Goal: Information Seeking & Learning: Get advice/opinions

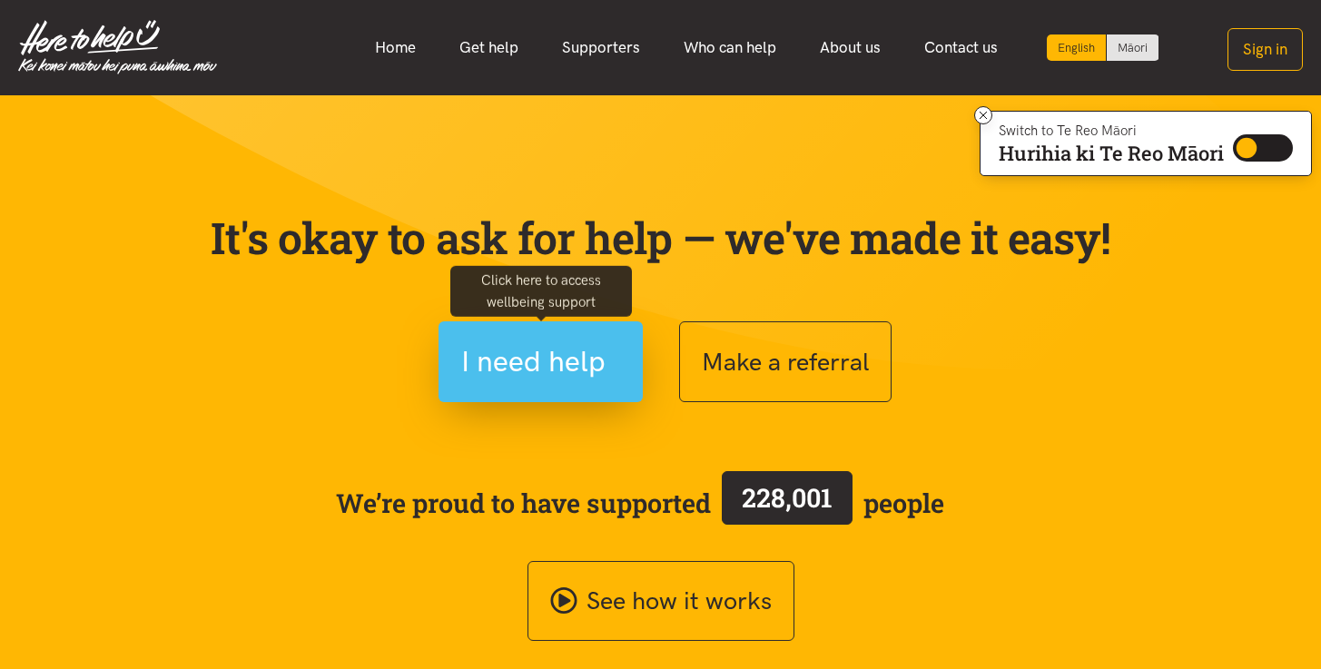
click at [533, 361] on span "I need help" at bounding box center [533, 362] width 144 height 46
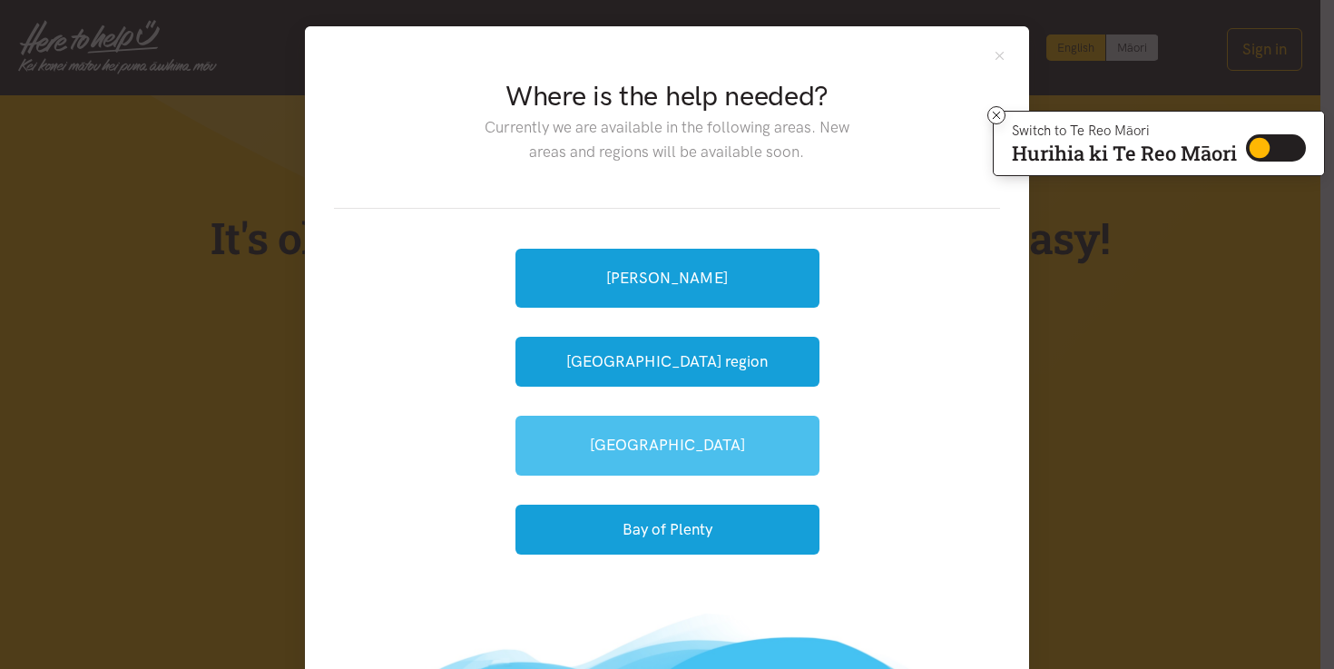
click at [676, 453] on link "[GEOGRAPHIC_DATA]" at bounding box center [668, 445] width 304 height 59
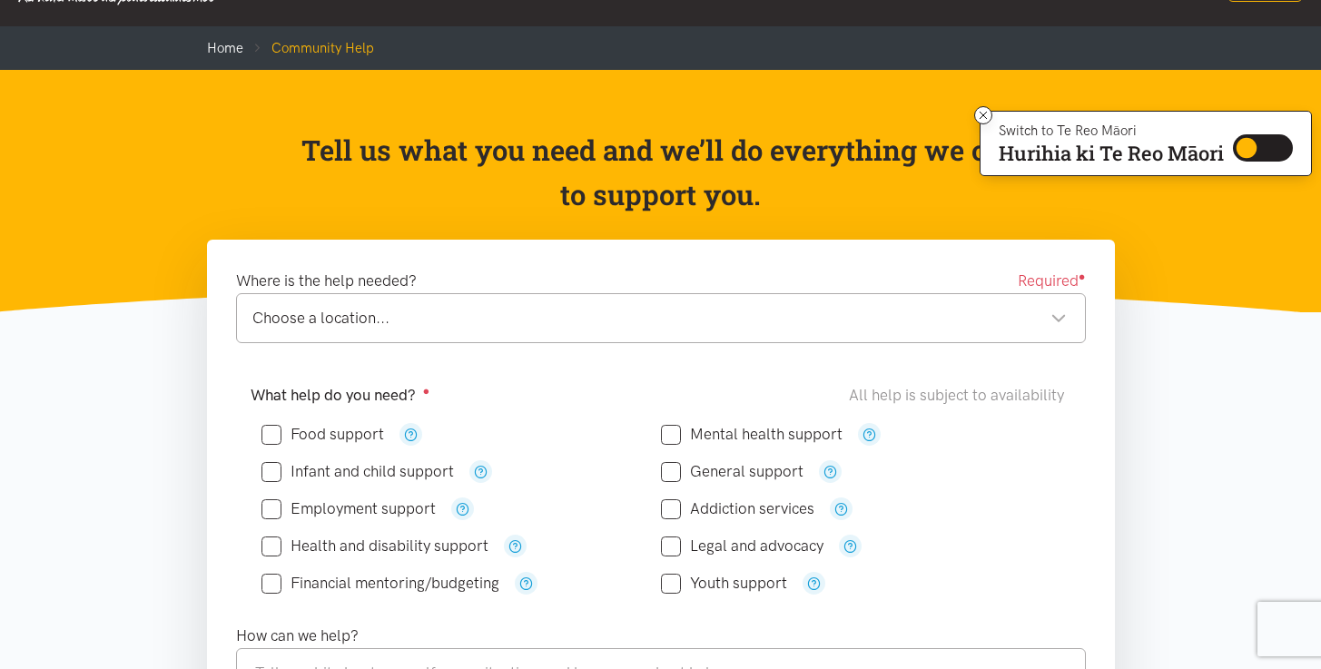
scroll to position [178, 0]
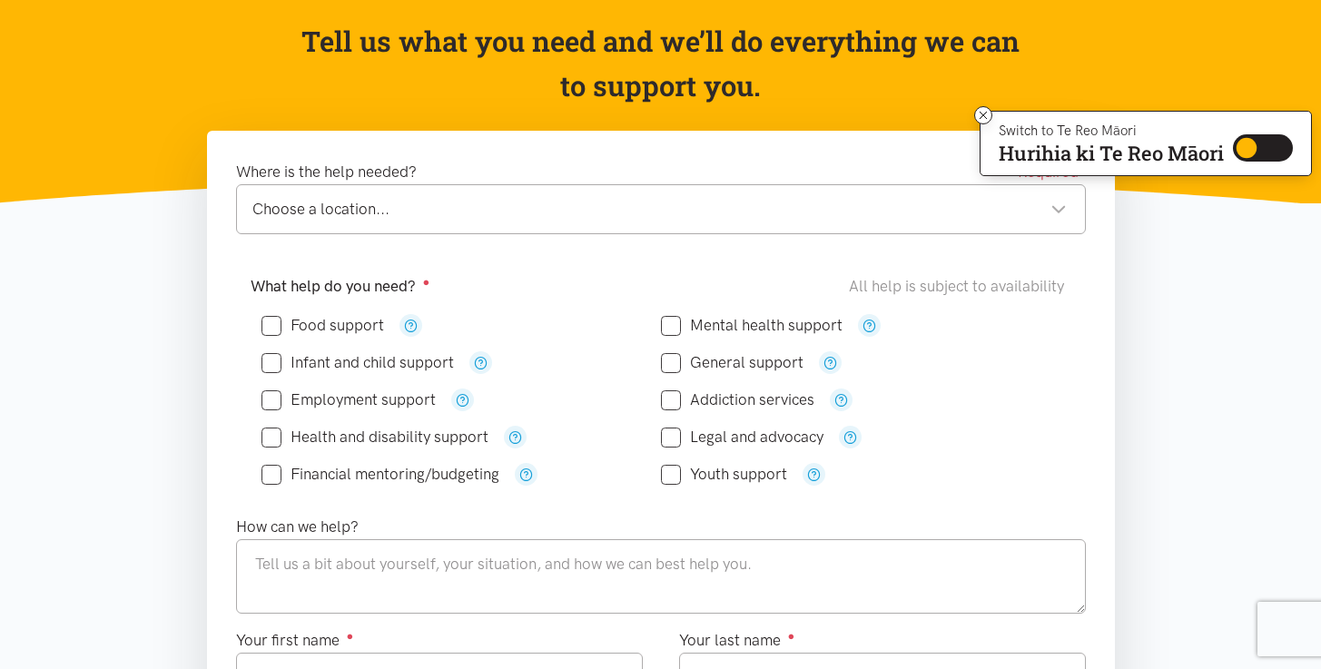
click at [275, 325] on input "Food support" at bounding box center [322, 325] width 123 height 15
checkbox input "true"
click at [275, 360] on input "Infant and child support" at bounding box center [357, 362] width 192 height 15
checkbox input "true"
click at [285, 394] on input "Employment support" at bounding box center [348, 399] width 174 height 15
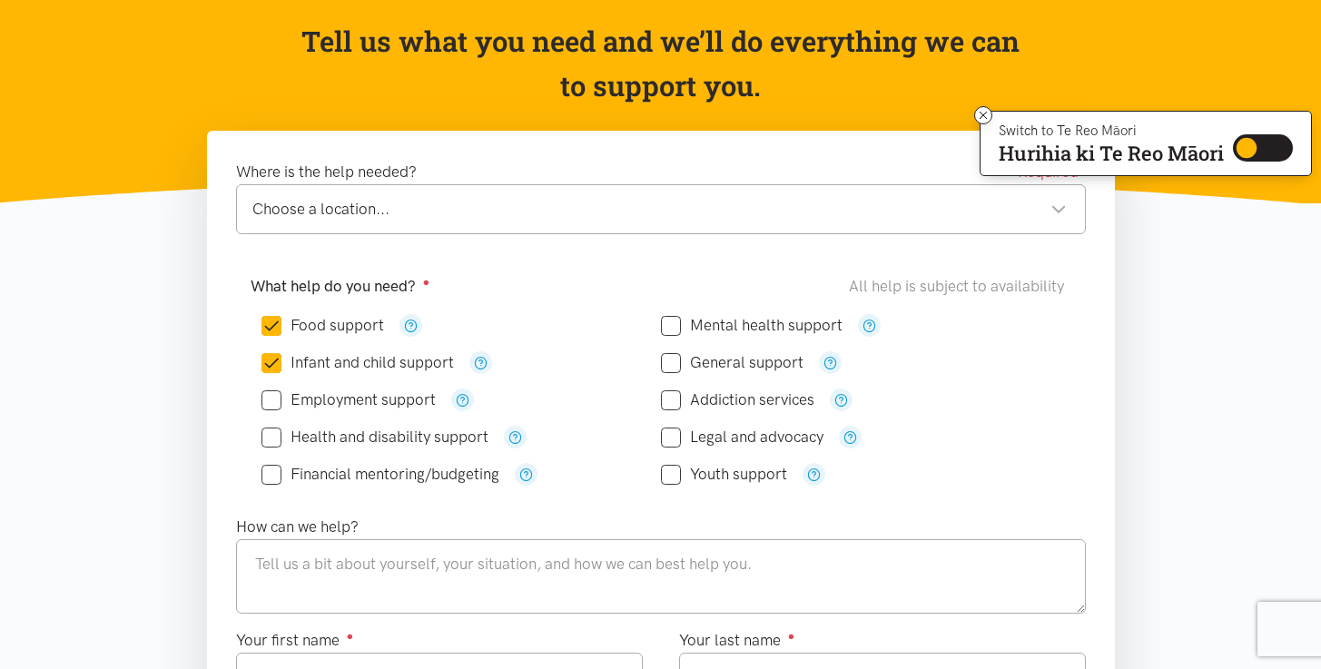
checkbox input "true"
click at [267, 441] on input "Health and disability support" at bounding box center [374, 436] width 227 height 15
checkbox input "true"
click at [272, 477] on input "Financial mentoring/budgeting" at bounding box center [380, 474] width 238 height 15
checkbox input "true"
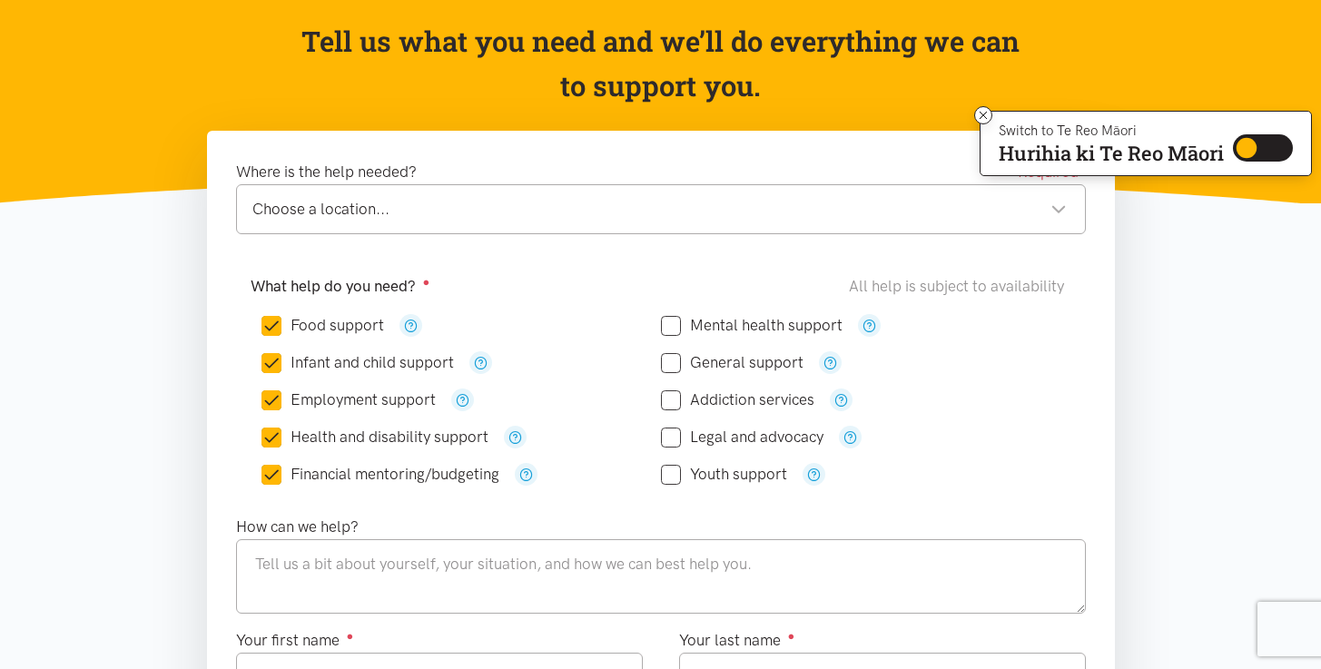
click at [657, 324] on div "Food support" at bounding box center [460, 325] width 399 height 23
click at [668, 325] on input "Mental health support" at bounding box center [752, 325] width 182 height 15
checkbox input "true"
click at [674, 364] on input "General support" at bounding box center [732, 362] width 143 height 15
checkbox input "true"
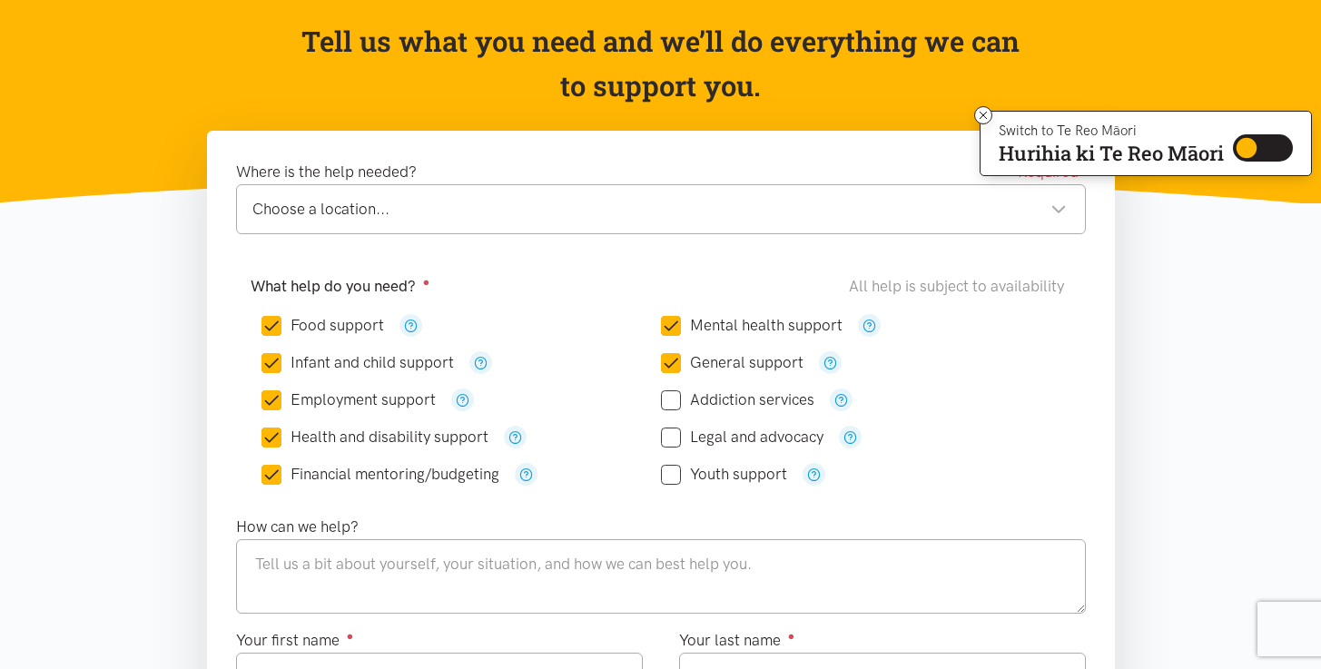
click at [676, 406] on input "Addiction services" at bounding box center [737, 399] width 153 height 15
checkbox input "true"
click at [671, 447] on div "Legal and advocacy" at bounding box center [860, 436] width 399 height 37
click at [673, 433] on input "Legal and advocacy" at bounding box center [742, 436] width 162 height 15
checkbox input "true"
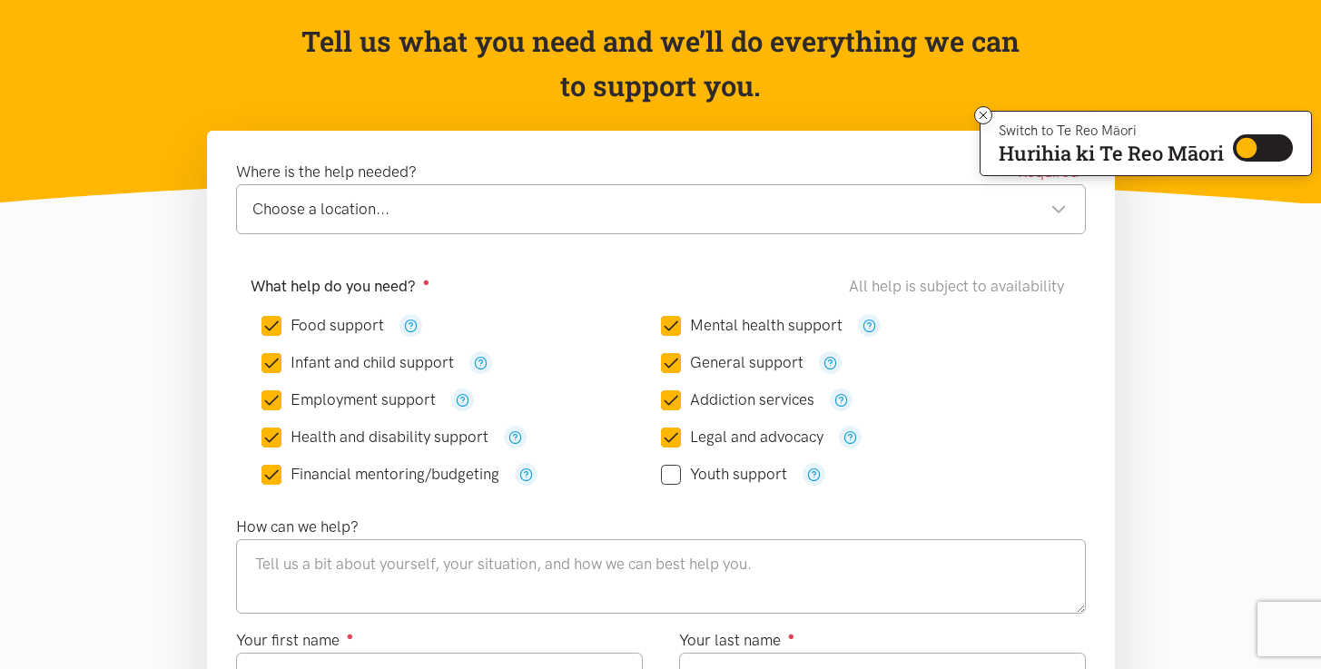
click at [670, 465] on icon at bounding box center [671, 475] width 20 height 20
click at [670, 479] on input "Youth support" at bounding box center [724, 474] width 126 height 15
checkbox input "true"
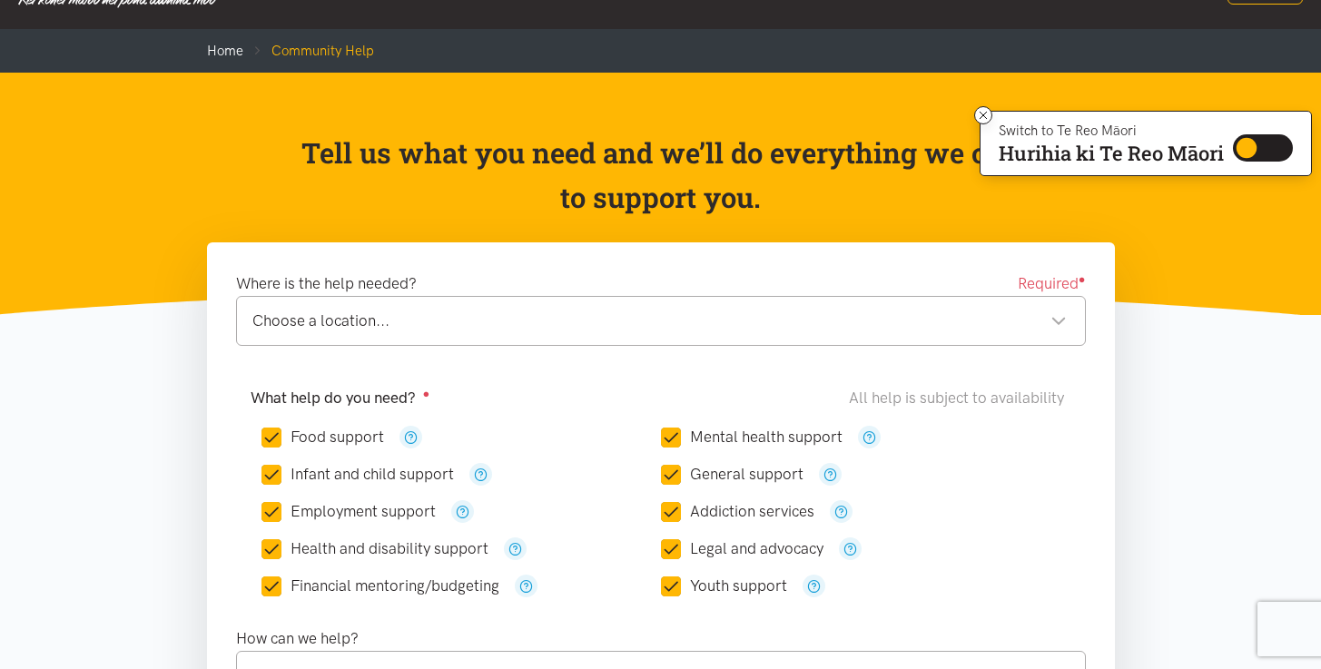
scroll to position [0, 0]
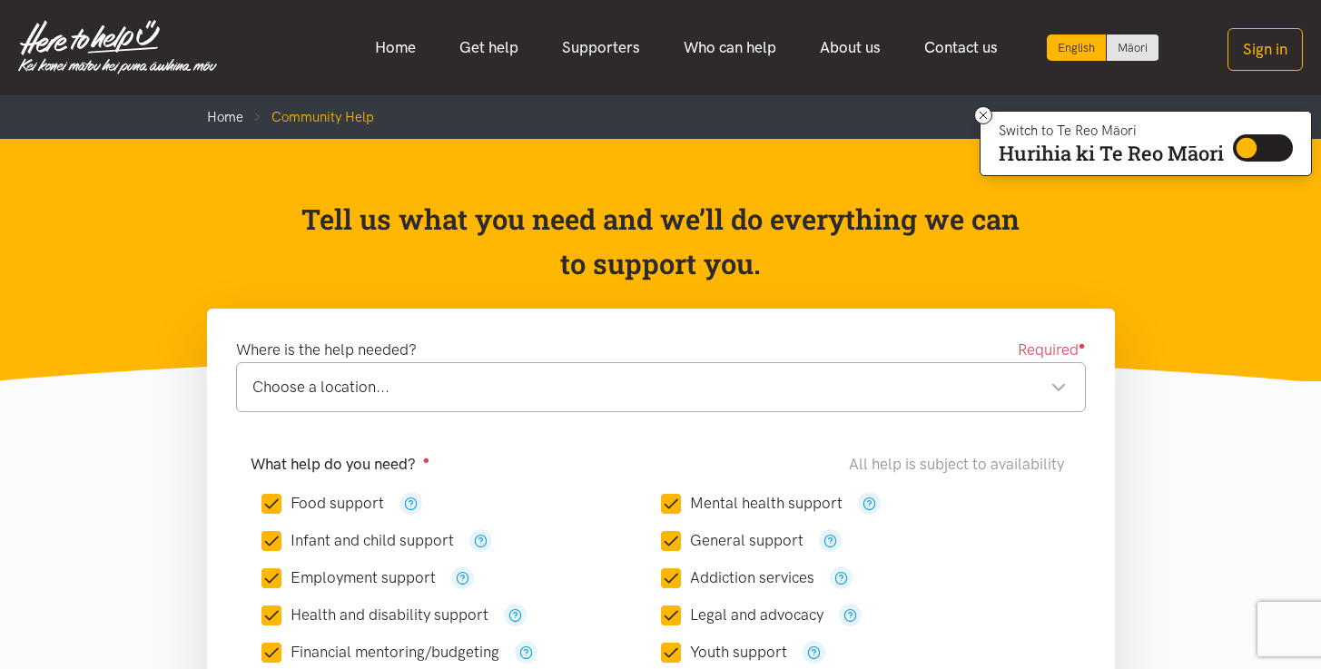
click at [444, 379] on div "Choose a location..." at bounding box center [659, 387] width 814 height 25
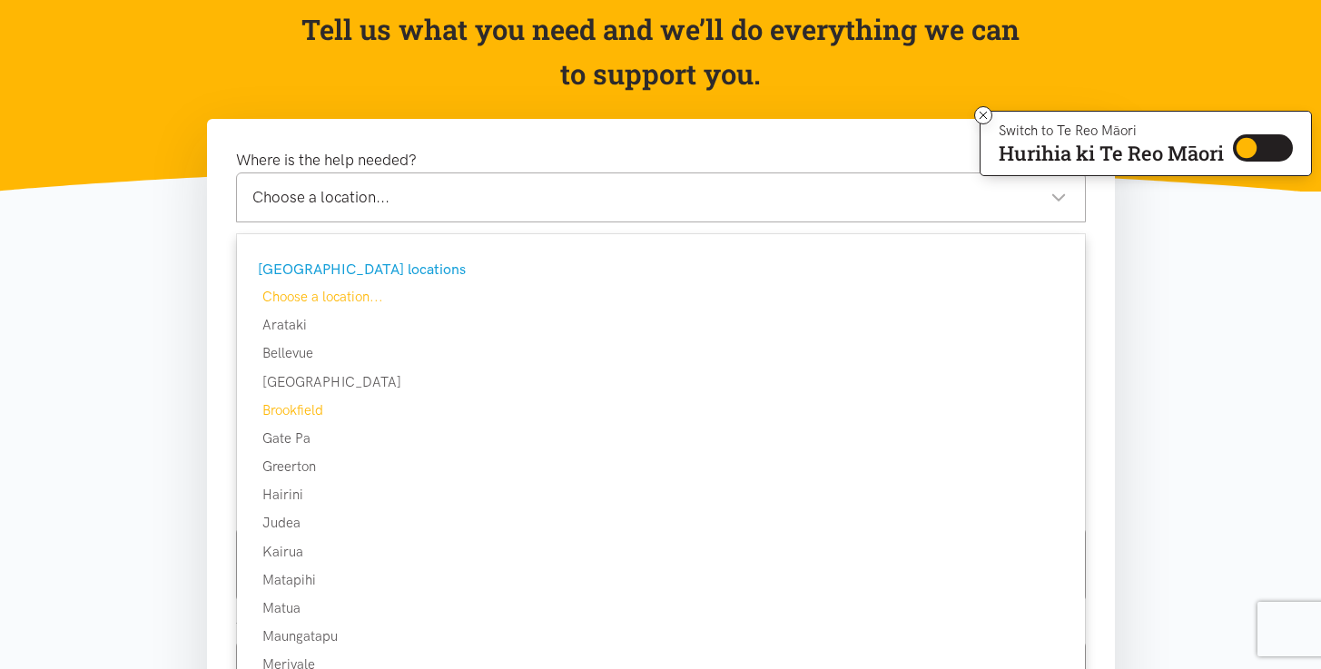
scroll to position [209, 0]
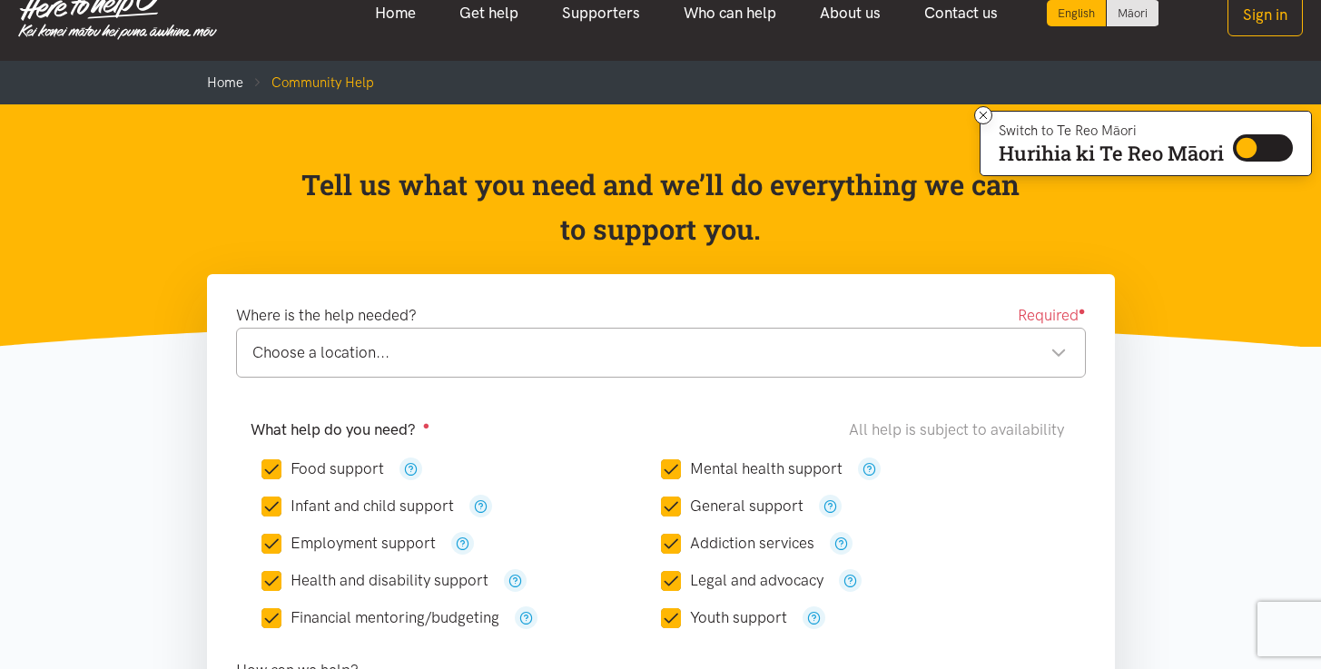
scroll to position [0, 0]
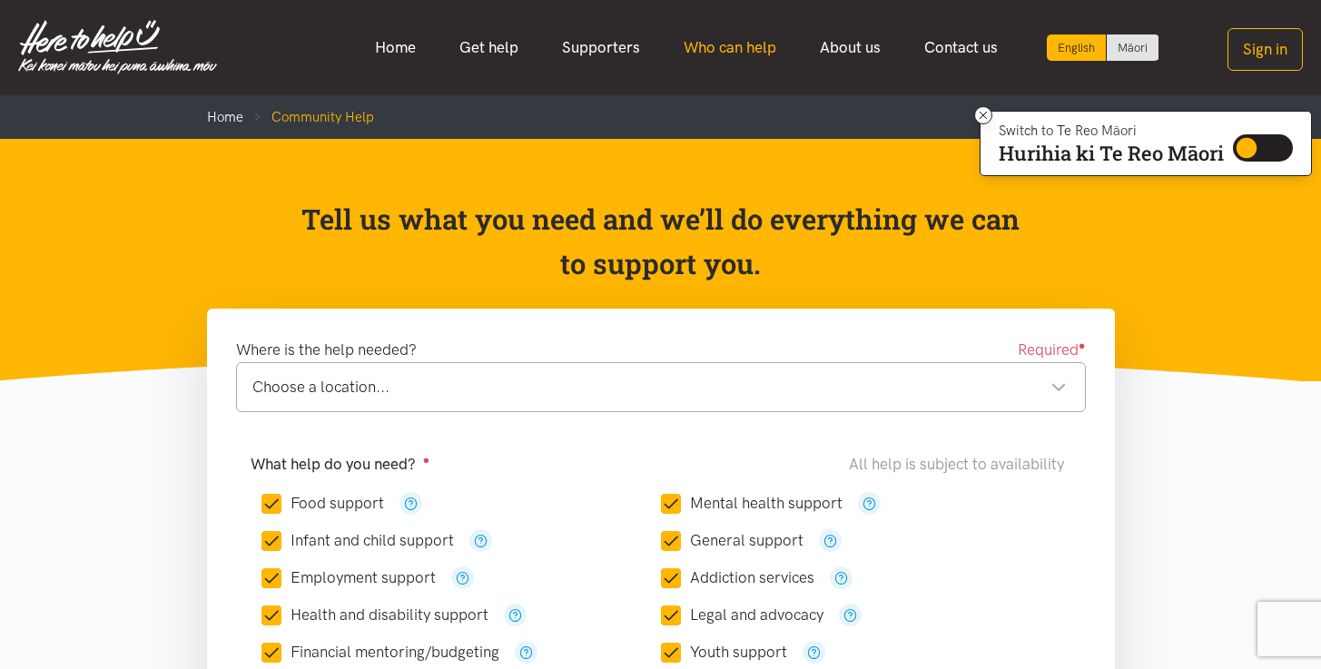
click at [722, 44] on link "Who can help" at bounding box center [730, 47] width 136 height 39
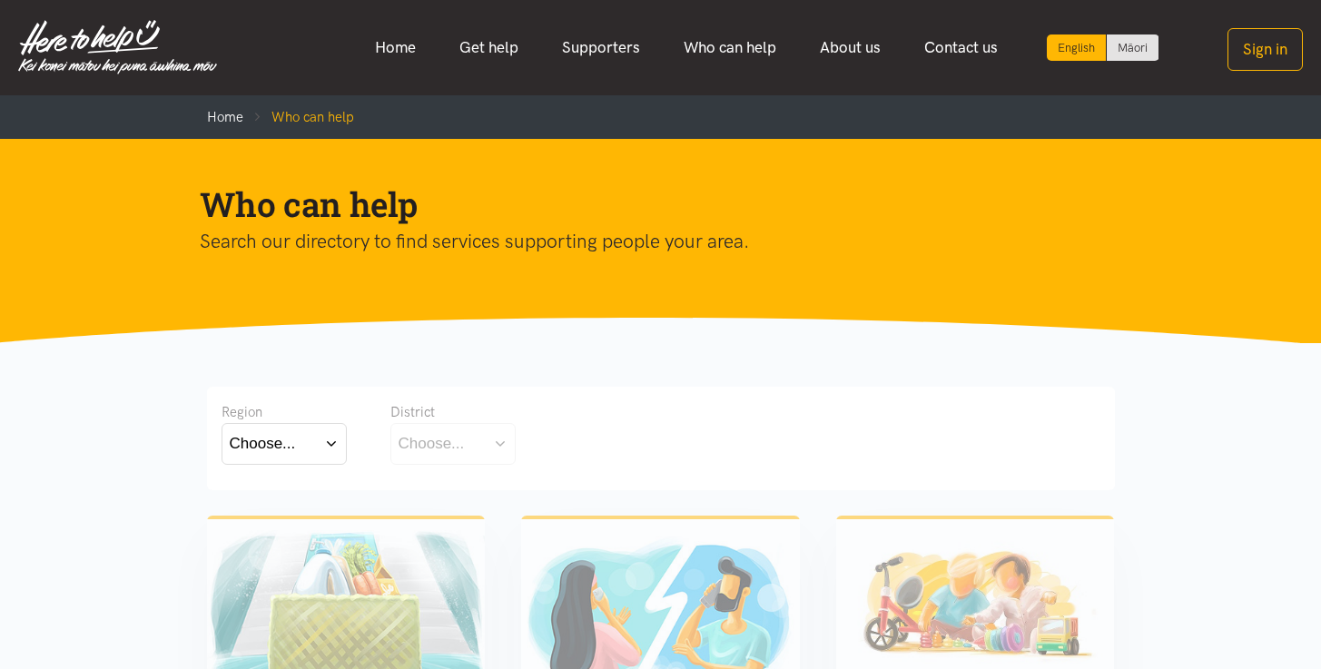
scroll to position [349, 0]
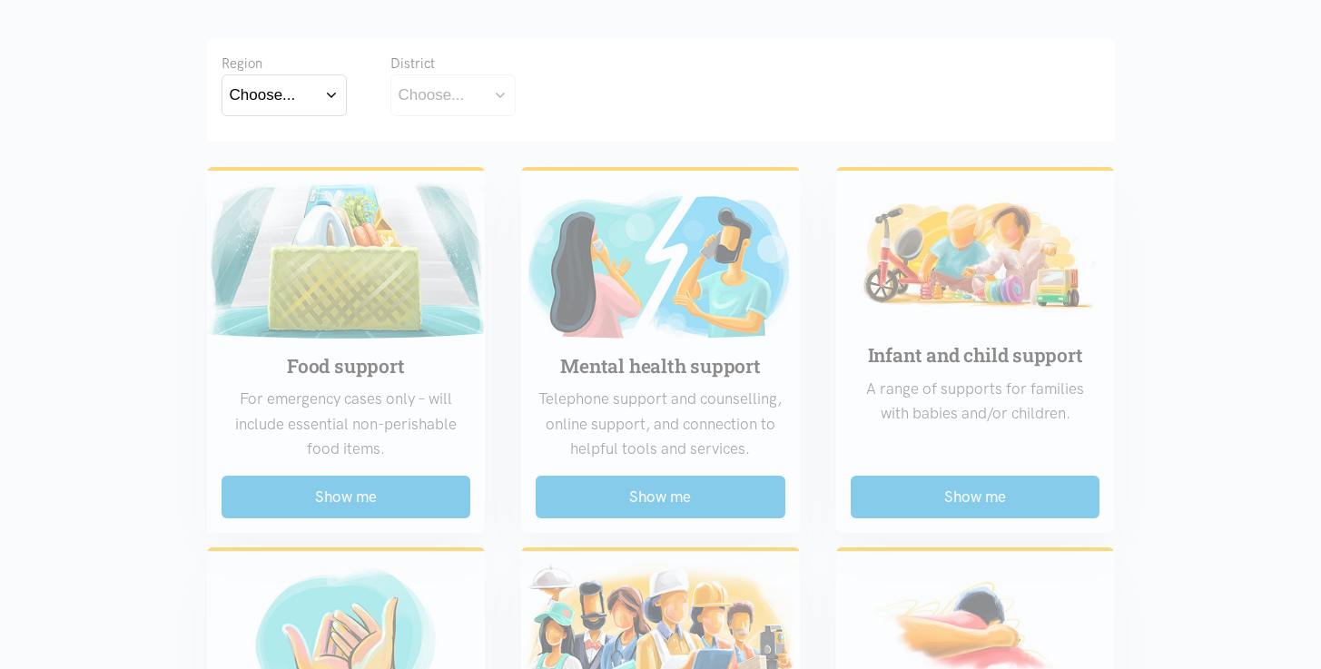
click at [304, 100] on button "Choose..." at bounding box center [283, 94] width 125 height 41
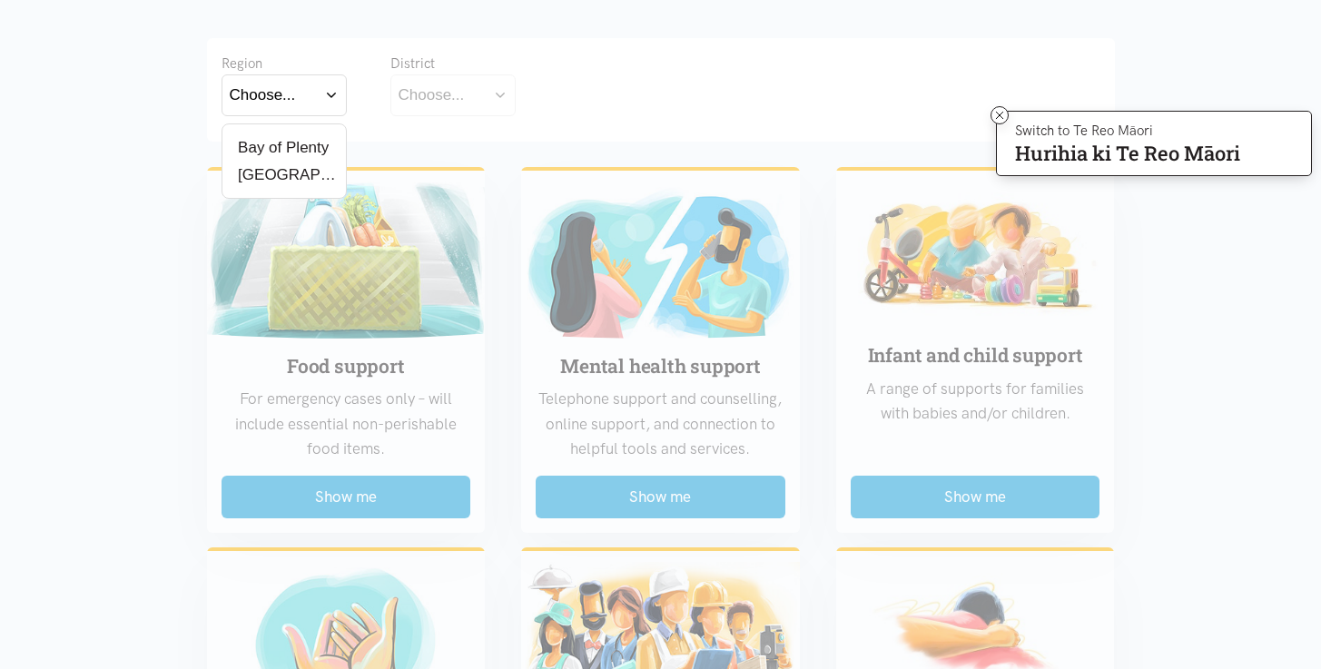
click at [283, 152] on label "Bay of Plenty" at bounding box center [280, 147] width 100 height 23
click at [0, 0] on input "Bay of Plenty" at bounding box center [0, 0] width 0 height 0
click at [427, 93] on div "Choose..." at bounding box center [431, 95] width 66 height 25
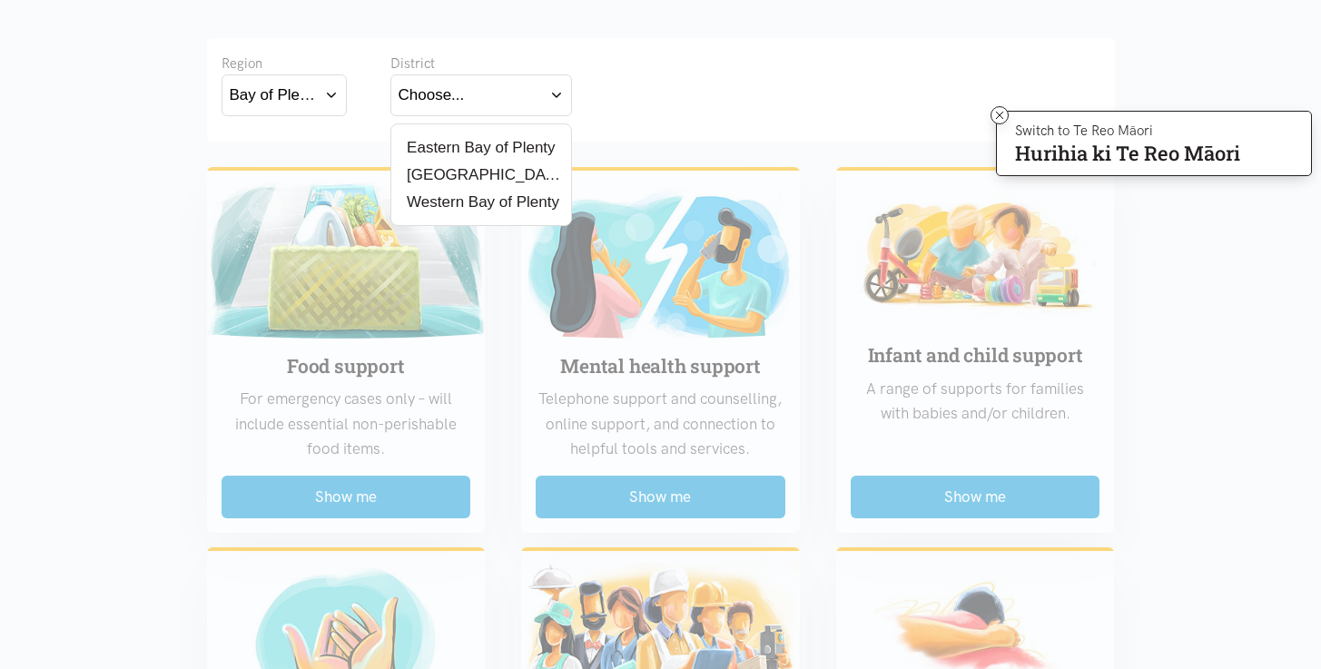
click at [443, 165] on label "[GEOGRAPHIC_DATA]" at bounding box center [480, 174] width 165 height 23
click at [0, 0] on input "[GEOGRAPHIC_DATA]" at bounding box center [0, 0] width 0 height 0
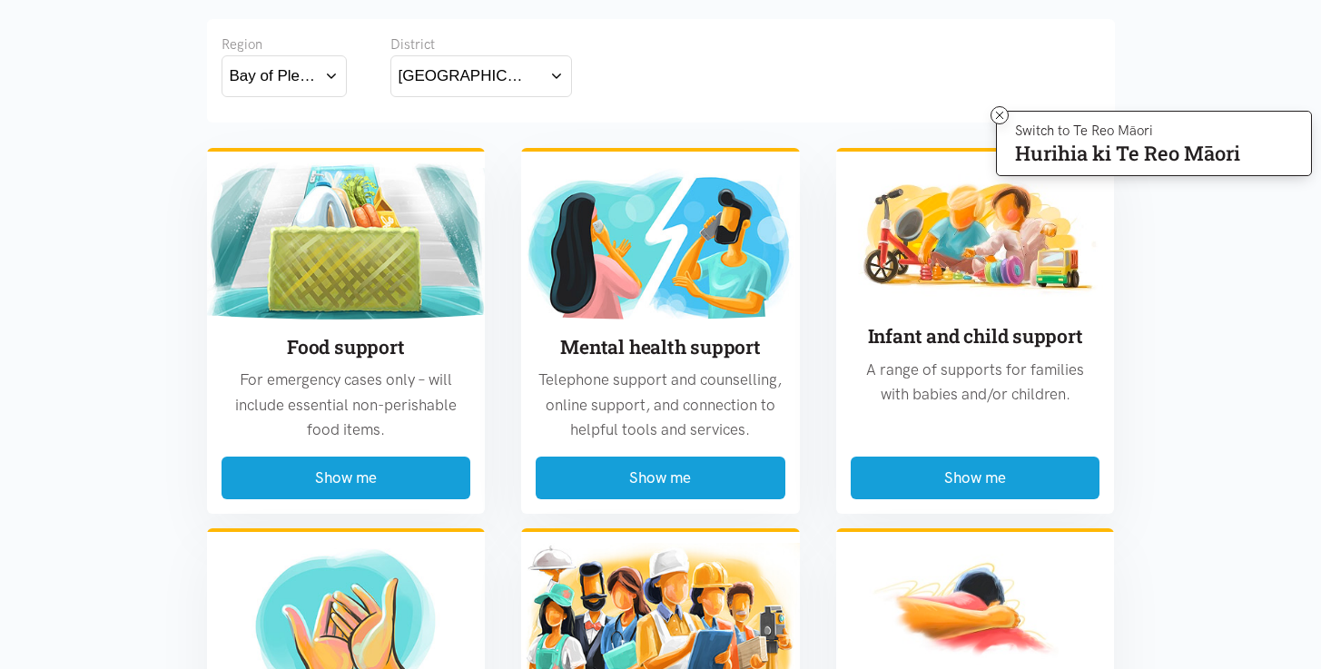
scroll to position [478, 0]
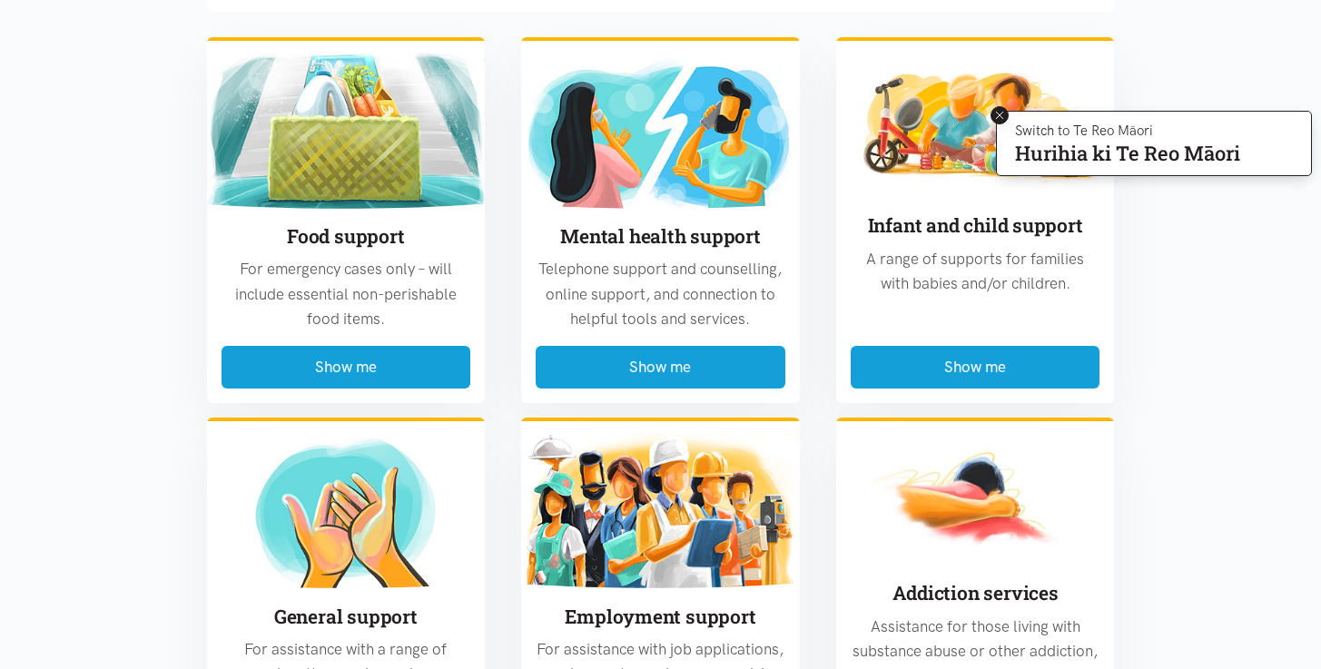
click at [1000, 116] on icon at bounding box center [1000, 116] width 14 height 14
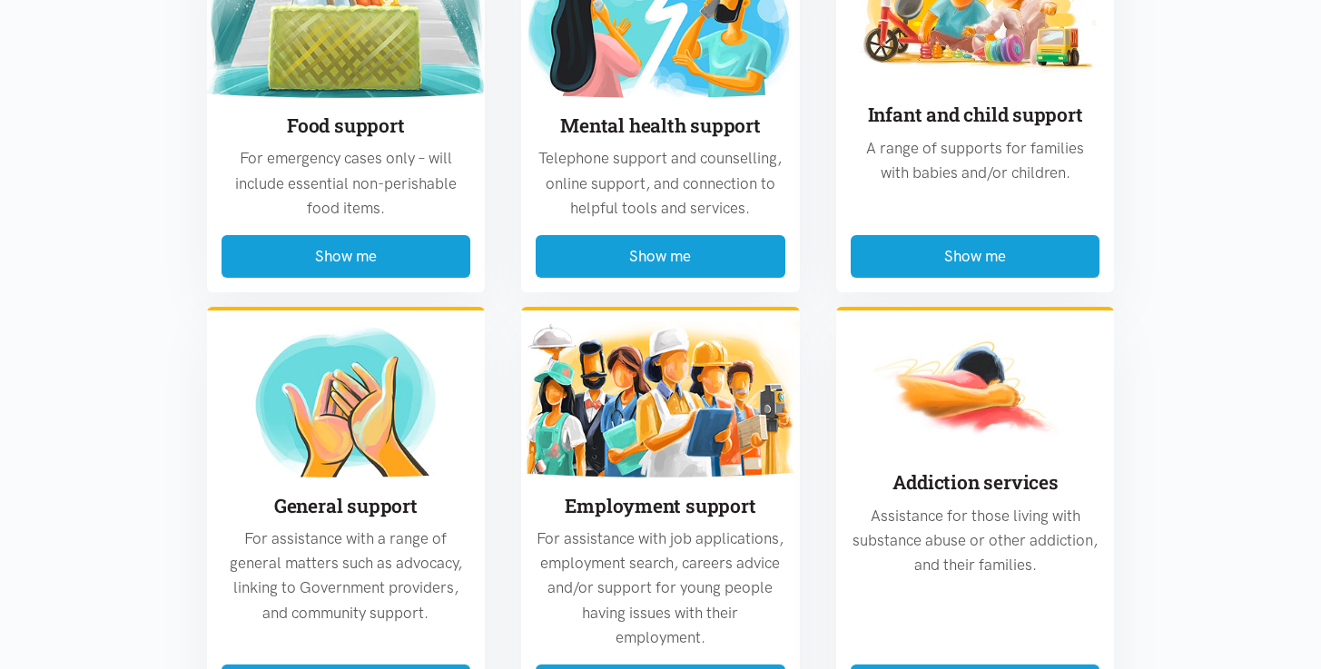
scroll to position [565, 0]
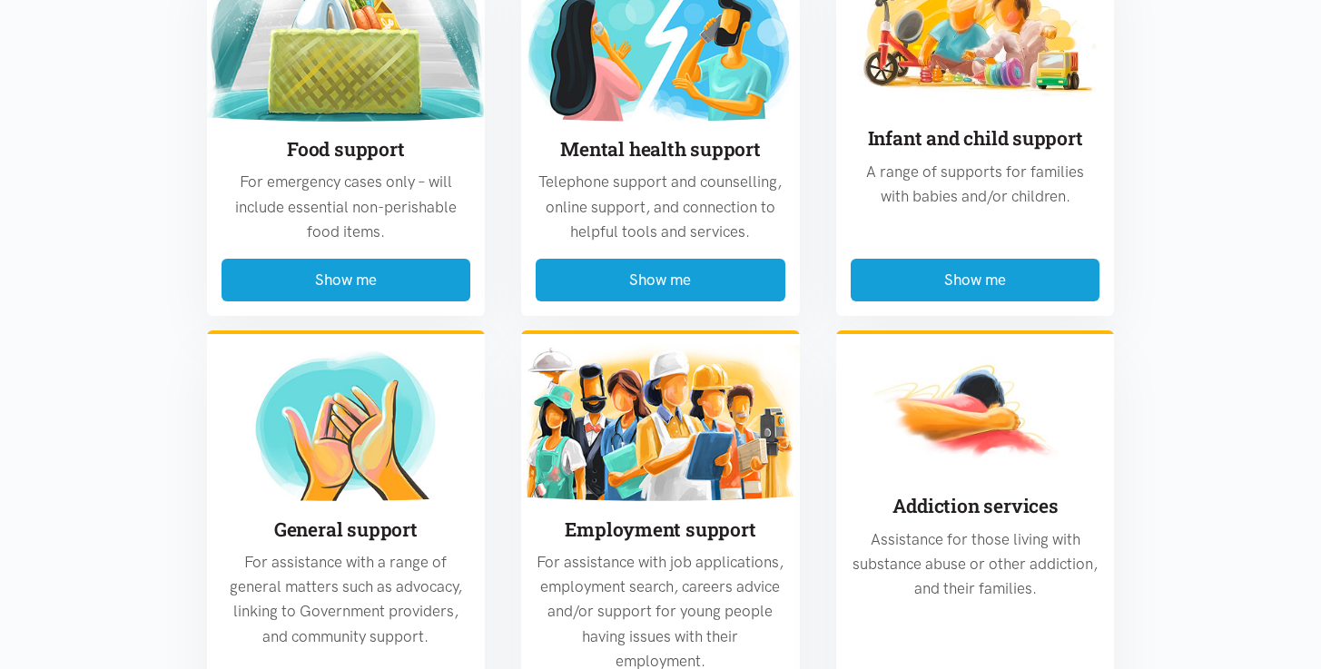
click at [173, 284] on section "Region Bay of Plenty Bay of Plenty Waikato District Tauranga Eastern Bay of Ple…" at bounding box center [660, 670] width 1321 height 1784
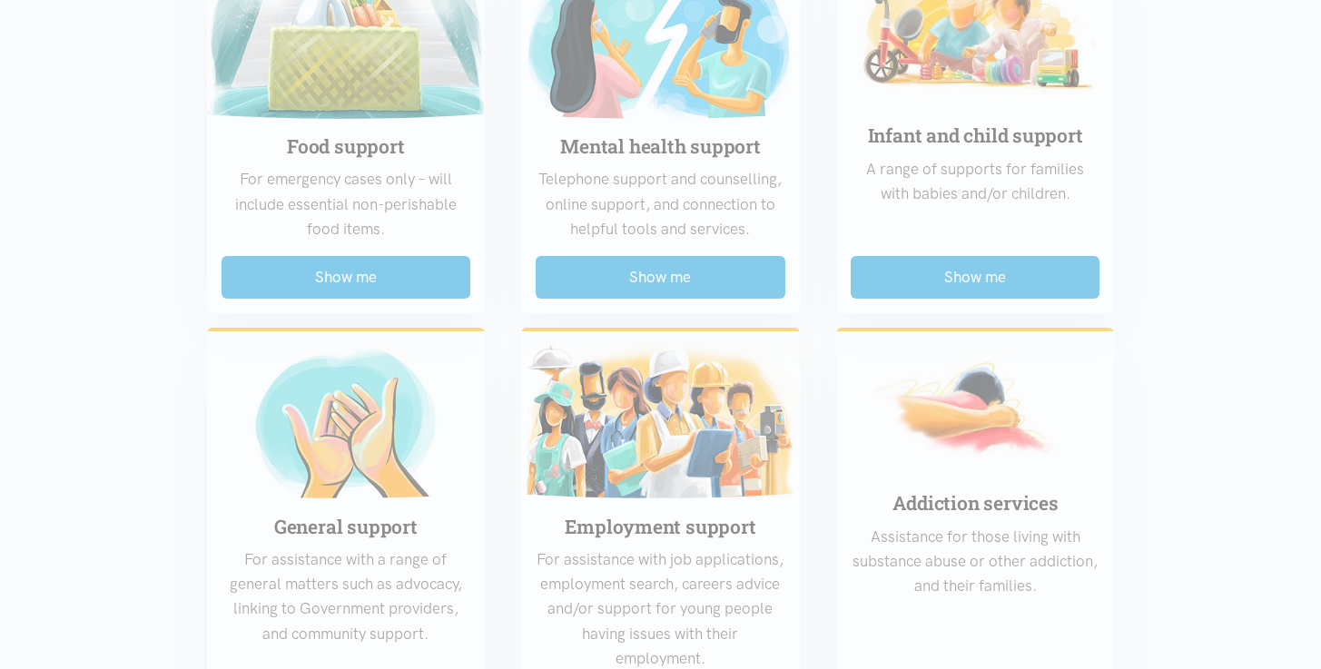
drag, startPoint x: 135, startPoint y: 245, endPoint x: 144, endPoint y: 240, distance: 10.6
click at [134, 247] on section "Region Choose... Bay of [GEOGRAPHIC_DATA] [GEOGRAPHIC_DATA] District Choose..." at bounding box center [660, 667] width 1321 height 1784
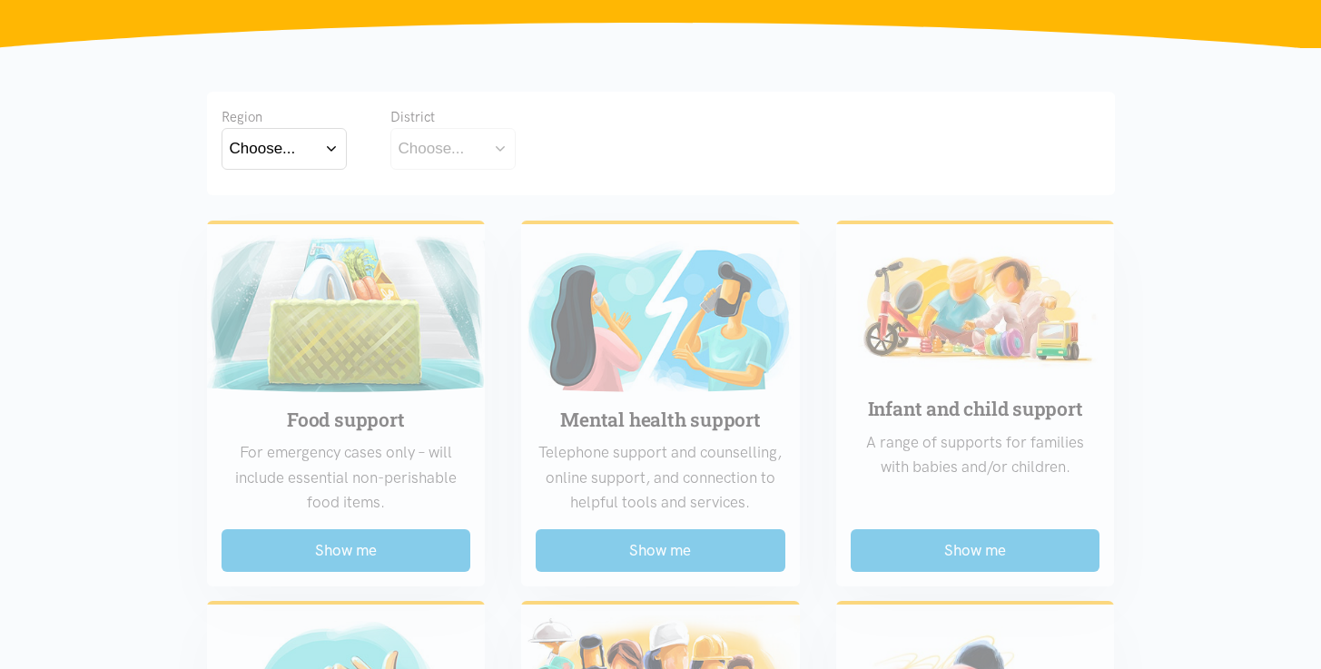
scroll to position [196, 0]
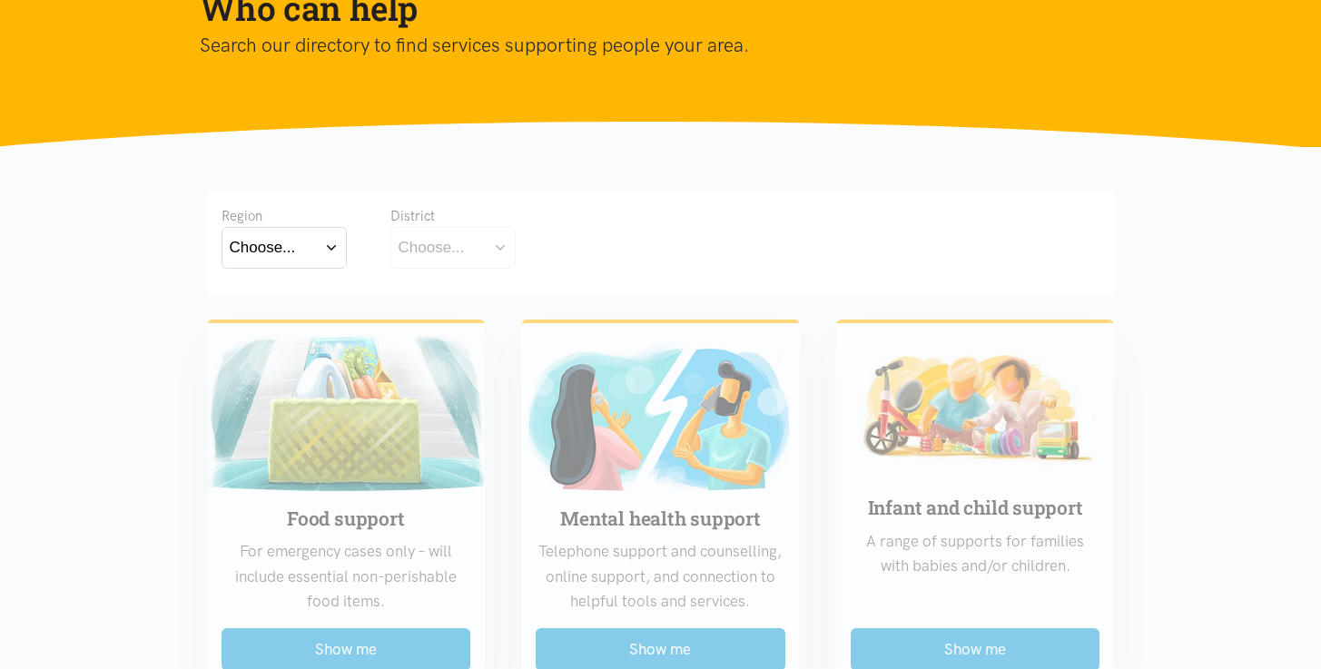
click at [252, 230] on button "Choose..." at bounding box center [283, 247] width 125 height 41
click at [284, 305] on label "Bay of Plenty" at bounding box center [280, 300] width 100 height 23
click at [0, 0] on input "Bay of Plenty" at bounding box center [0, 0] width 0 height 0
click at [441, 250] on div "Choose..." at bounding box center [431, 247] width 66 height 25
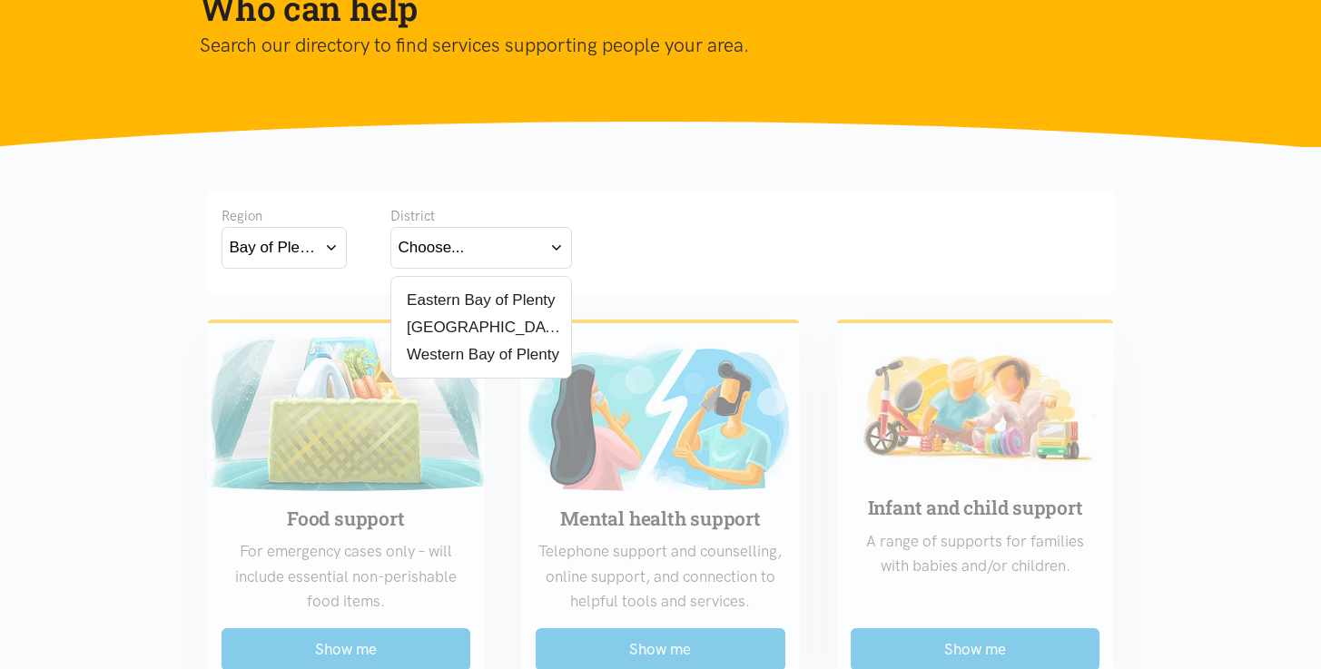
click at [428, 324] on label "[GEOGRAPHIC_DATA]" at bounding box center [480, 327] width 165 height 23
click at [0, 0] on input "[GEOGRAPHIC_DATA]" at bounding box center [0, 0] width 0 height 0
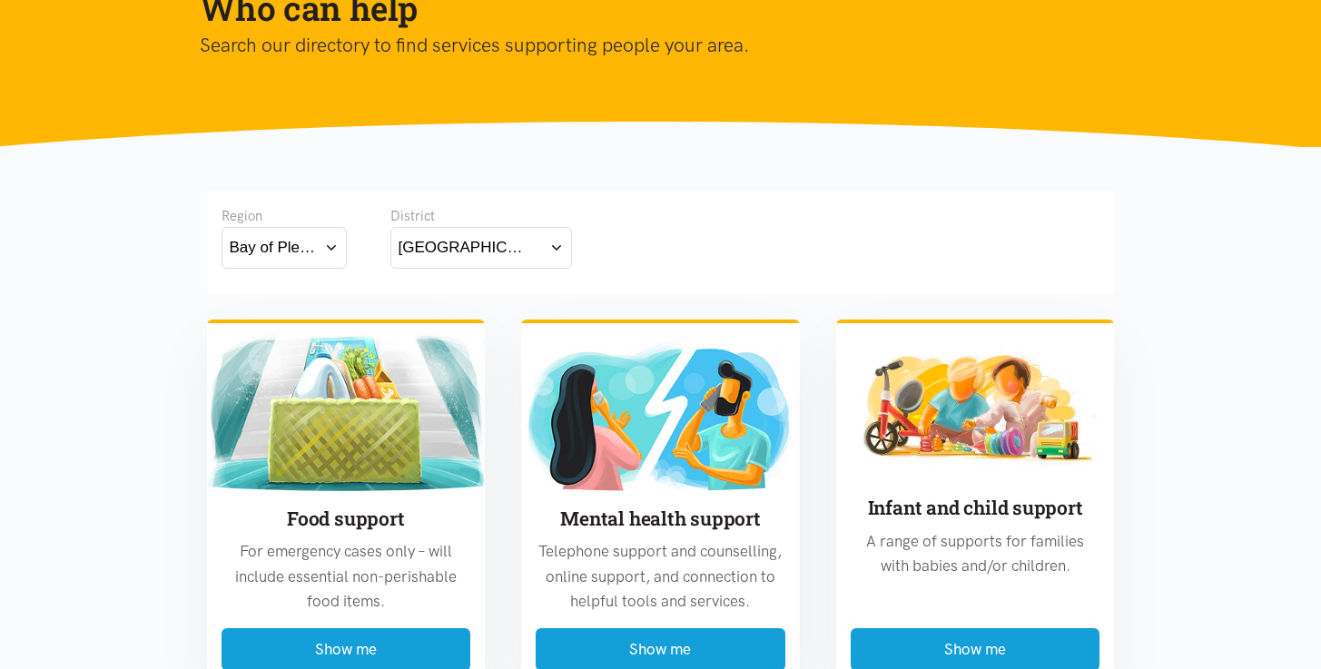
scroll to position [359, 0]
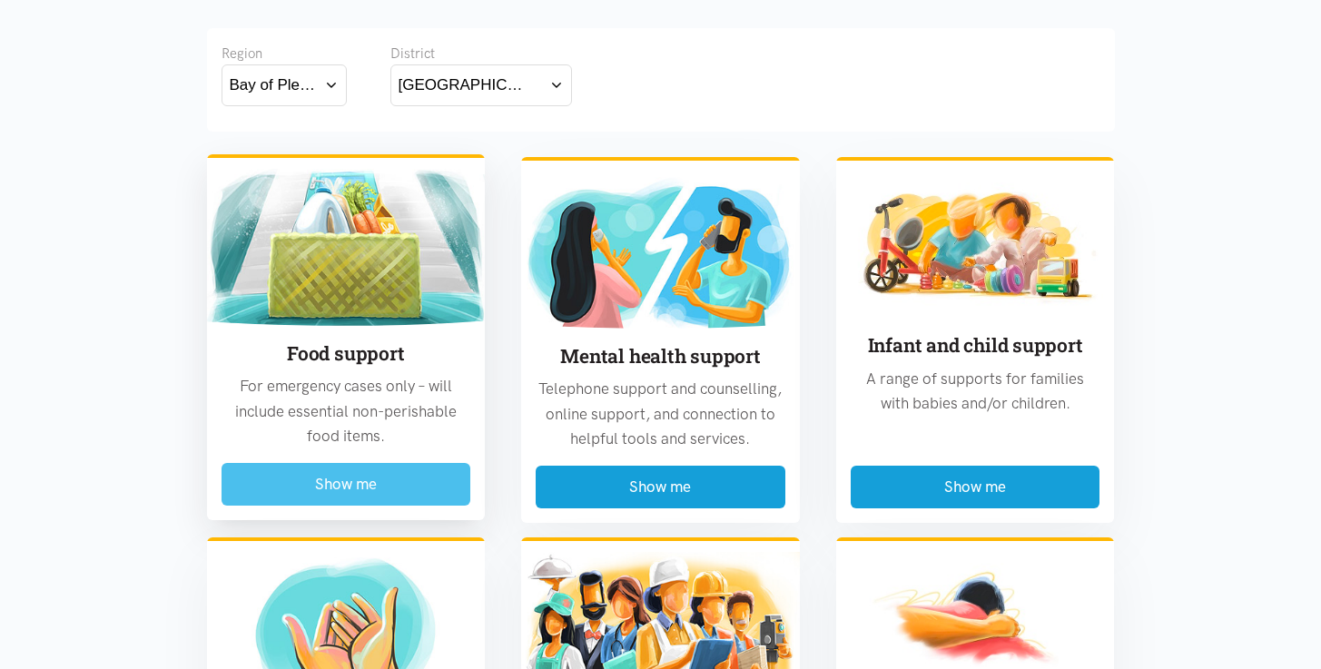
click at [304, 474] on button "Show me" at bounding box center [346, 484] width 250 height 43
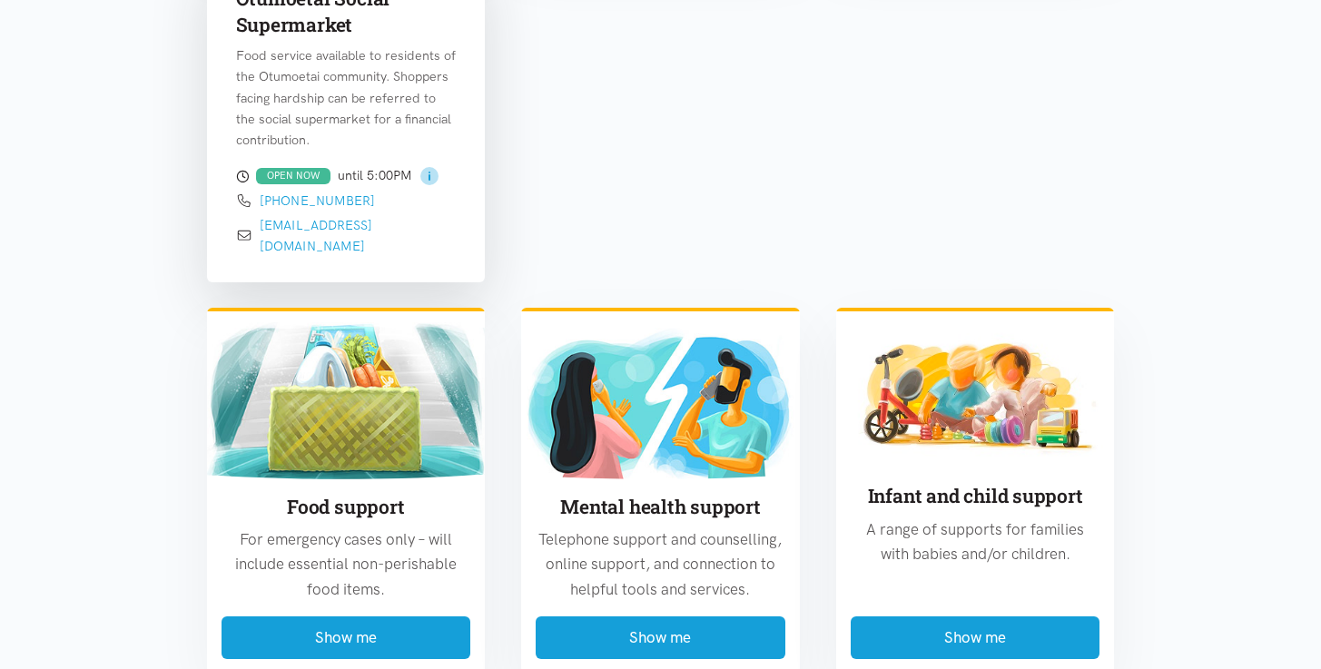
scroll to position [2119, 0]
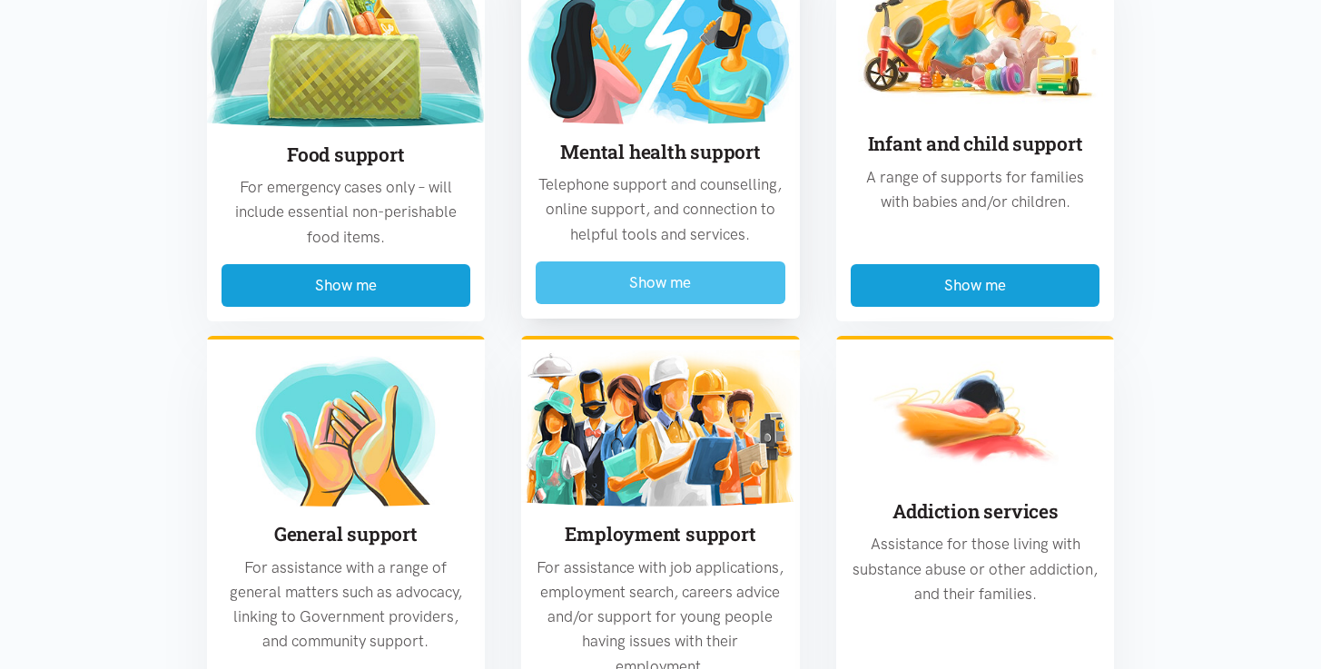
click at [632, 261] on button "Show me" at bounding box center [661, 282] width 250 height 43
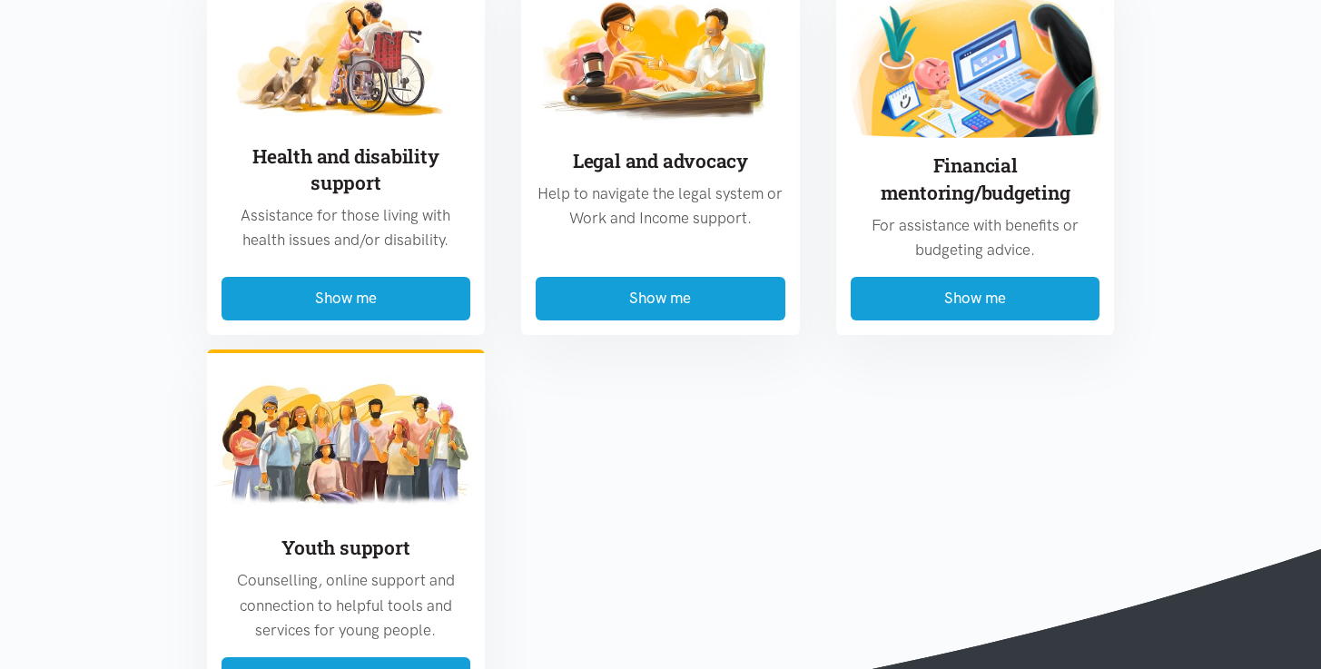
scroll to position [4403, 0]
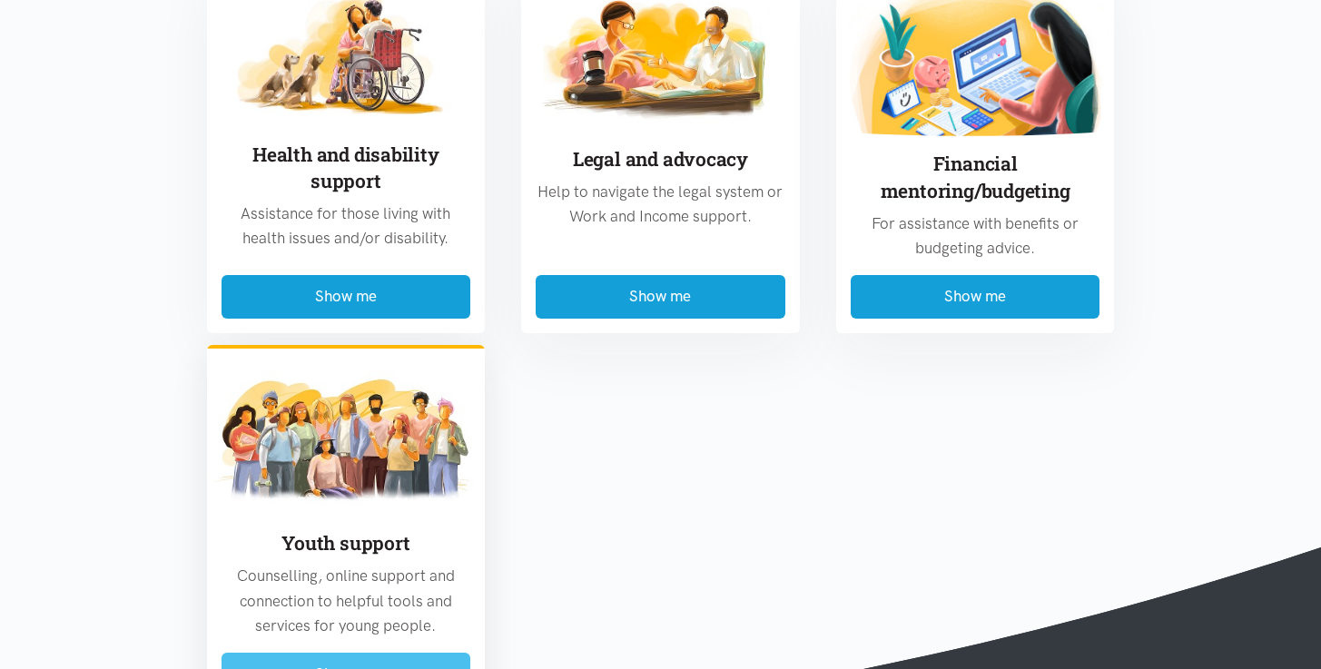
click at [395, 653] on button "Show me" at bounding box center [346, 674] width 250 height 43
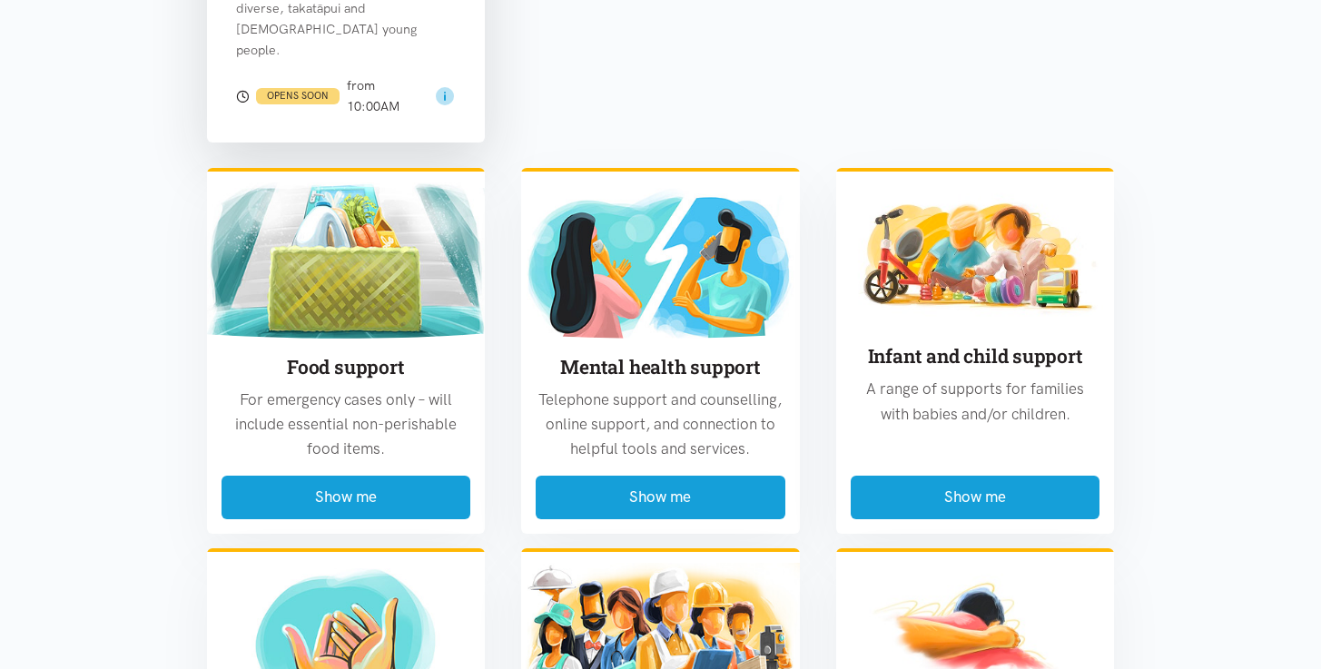
scroll to position [3378, 0]
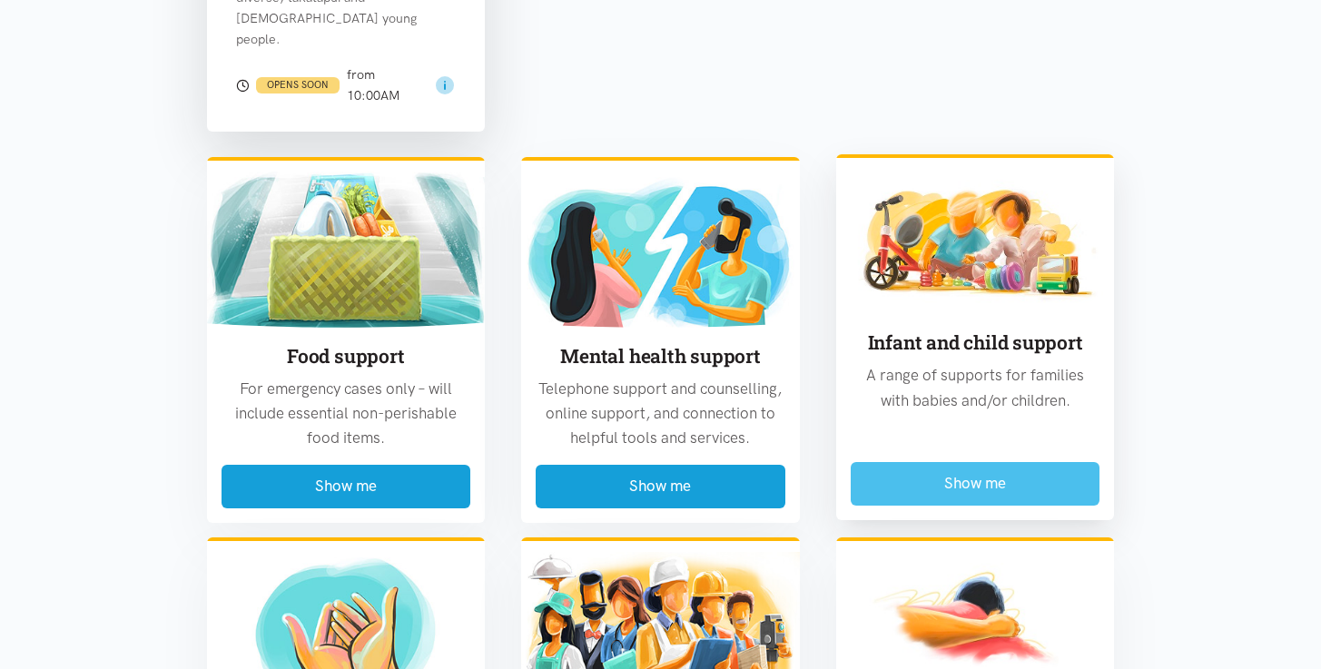
click at [895, 462] on button "Show me" at bounding box center [976, 483] width 250 height 43
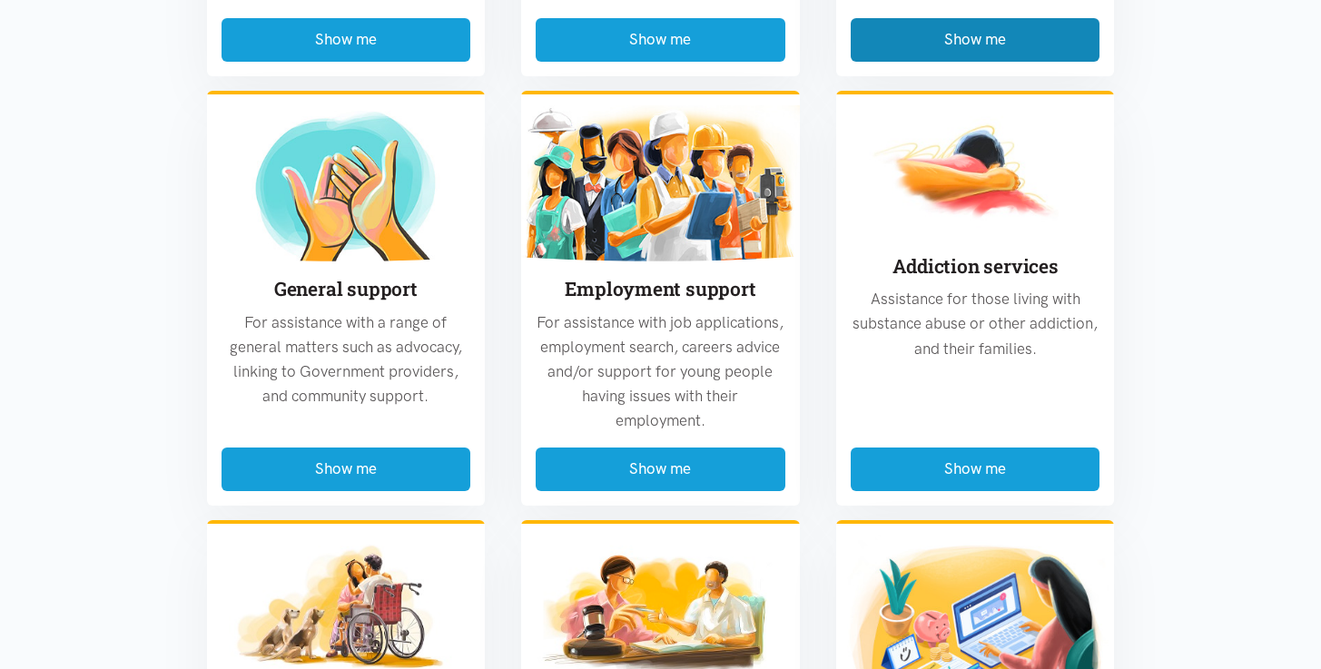
scroll to position [1635, 0]
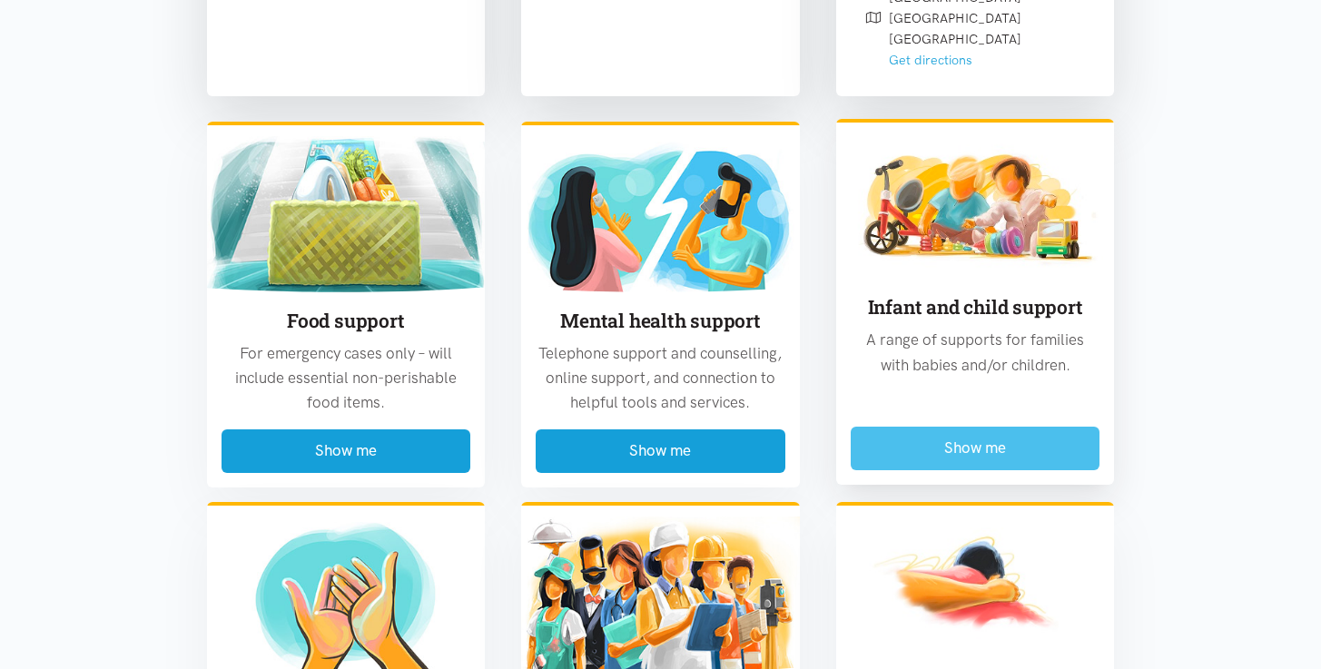
click at [913, 427] on button "Show me" at bounding box center [976, 448] width 250 height 43
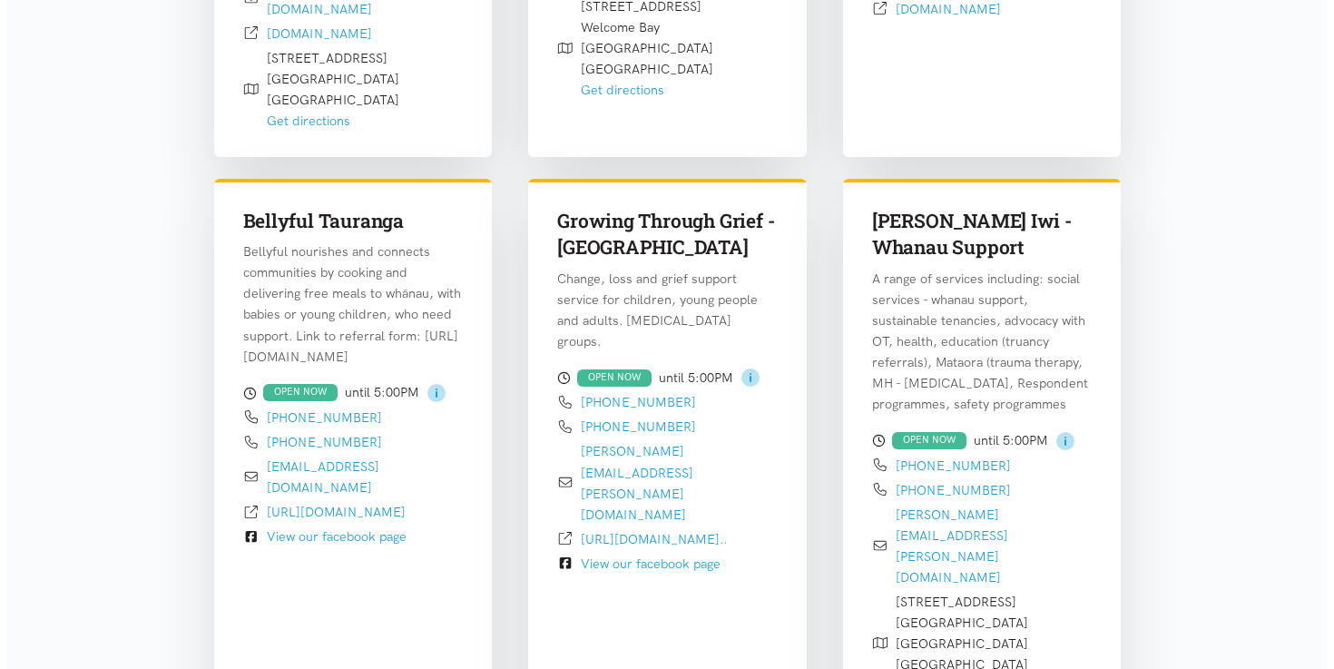
scroll to position [960, 0]
